Goal: Transaction & Acquisition: Purchase product/service

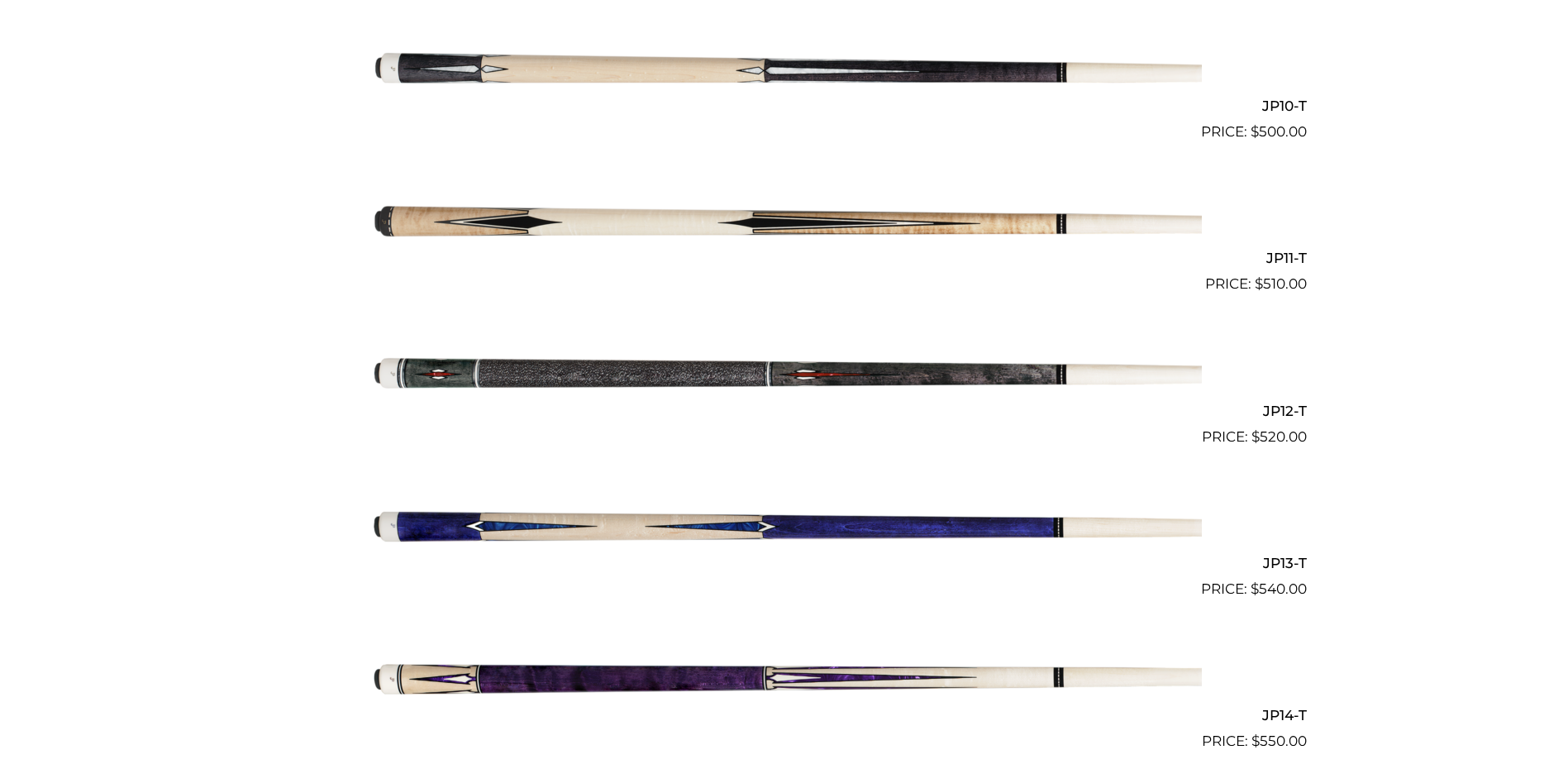
scroll to position [1911, 0]
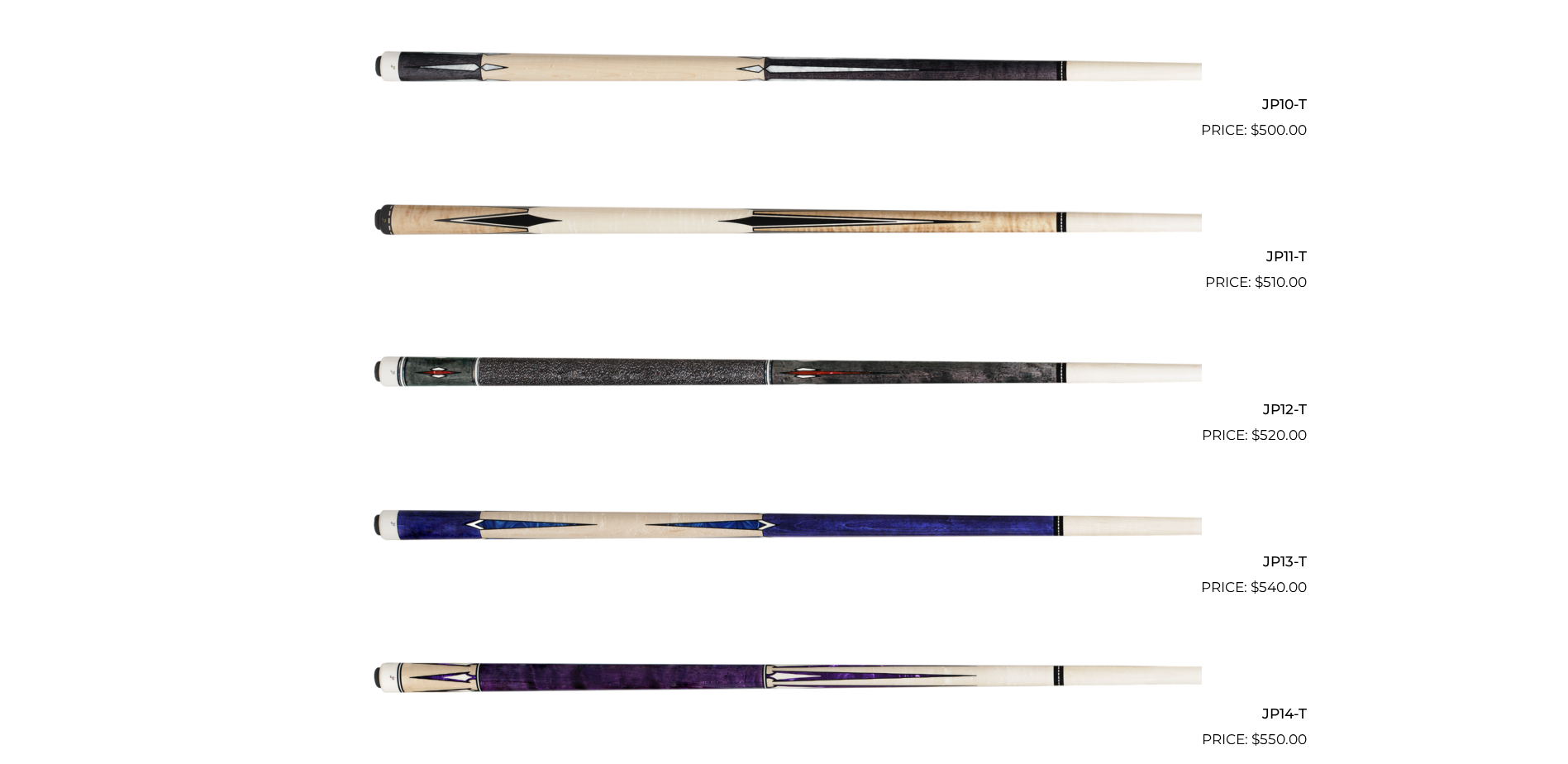
click at [734, 673] on img at bounding box center [784, 675] width 835 height 139
